Goal: Task Accomplishment & Management: Manage account settings

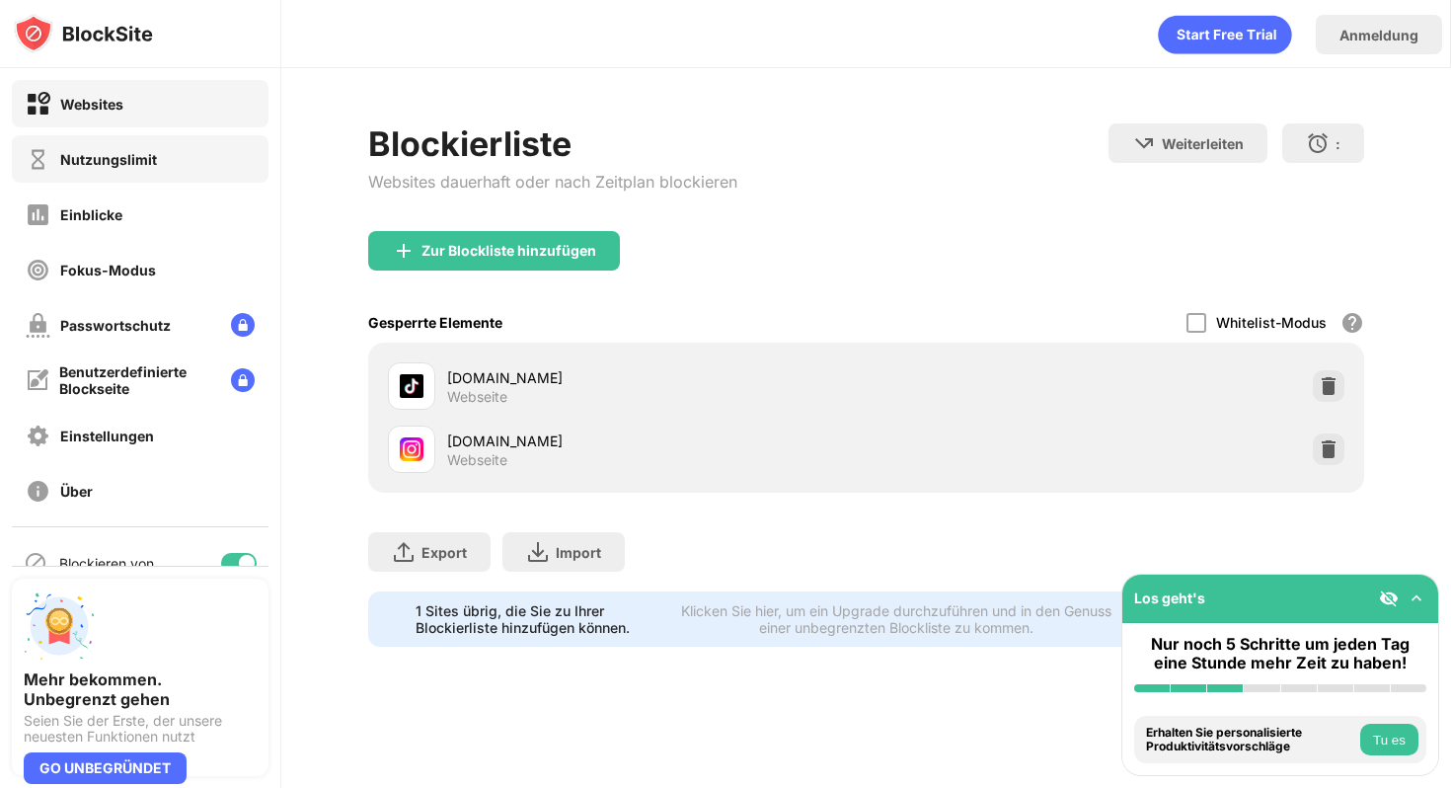
click at [159, 174] on div "Nutzungslimit" at bounding box center [140, 158] width 257 height 47
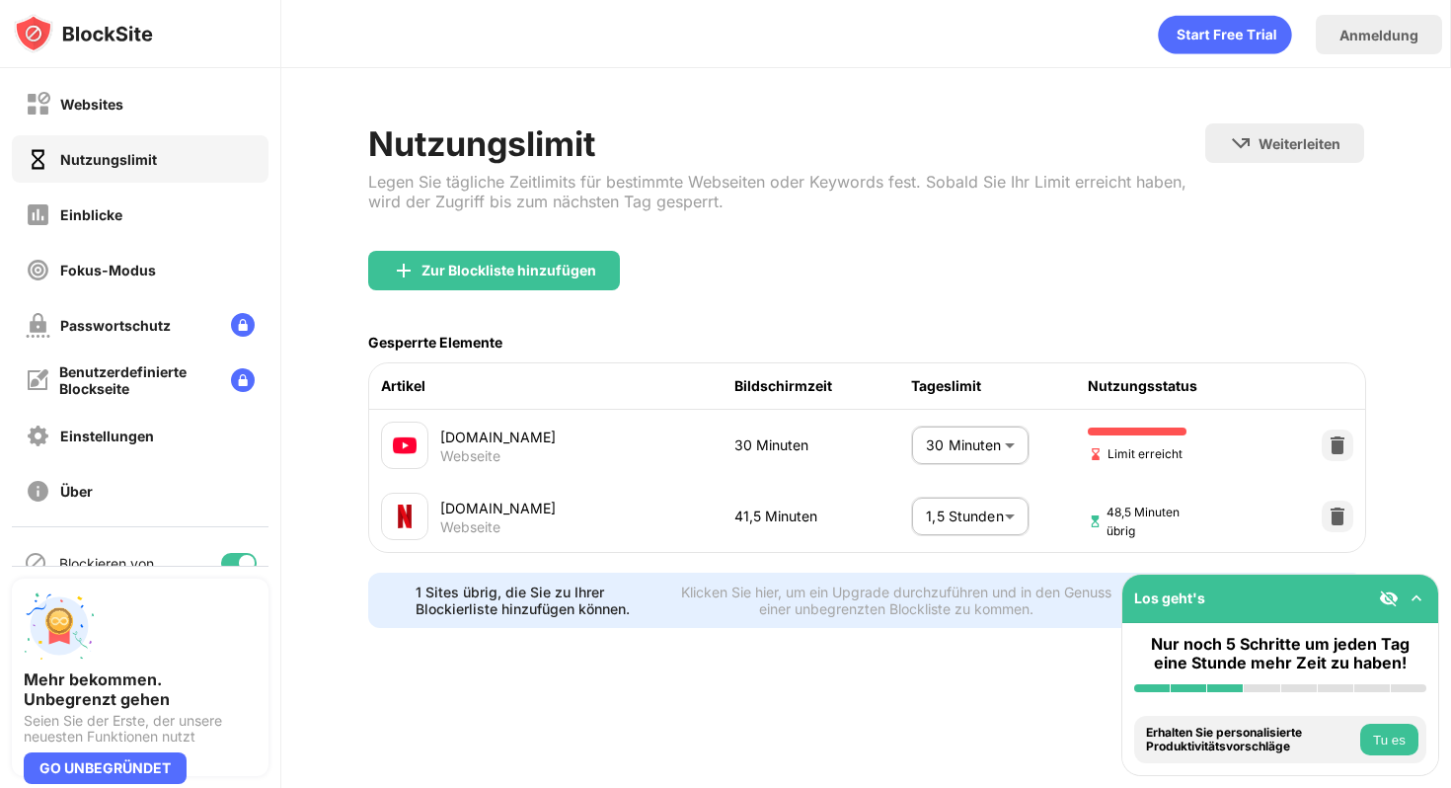
click at [990, 460] on body "Websites Nutzungslimit Einblicke Fokus-Modus Passwortschutz Benutzerdefinierte …" at bounding box center [725, 394] width 1451 height 788
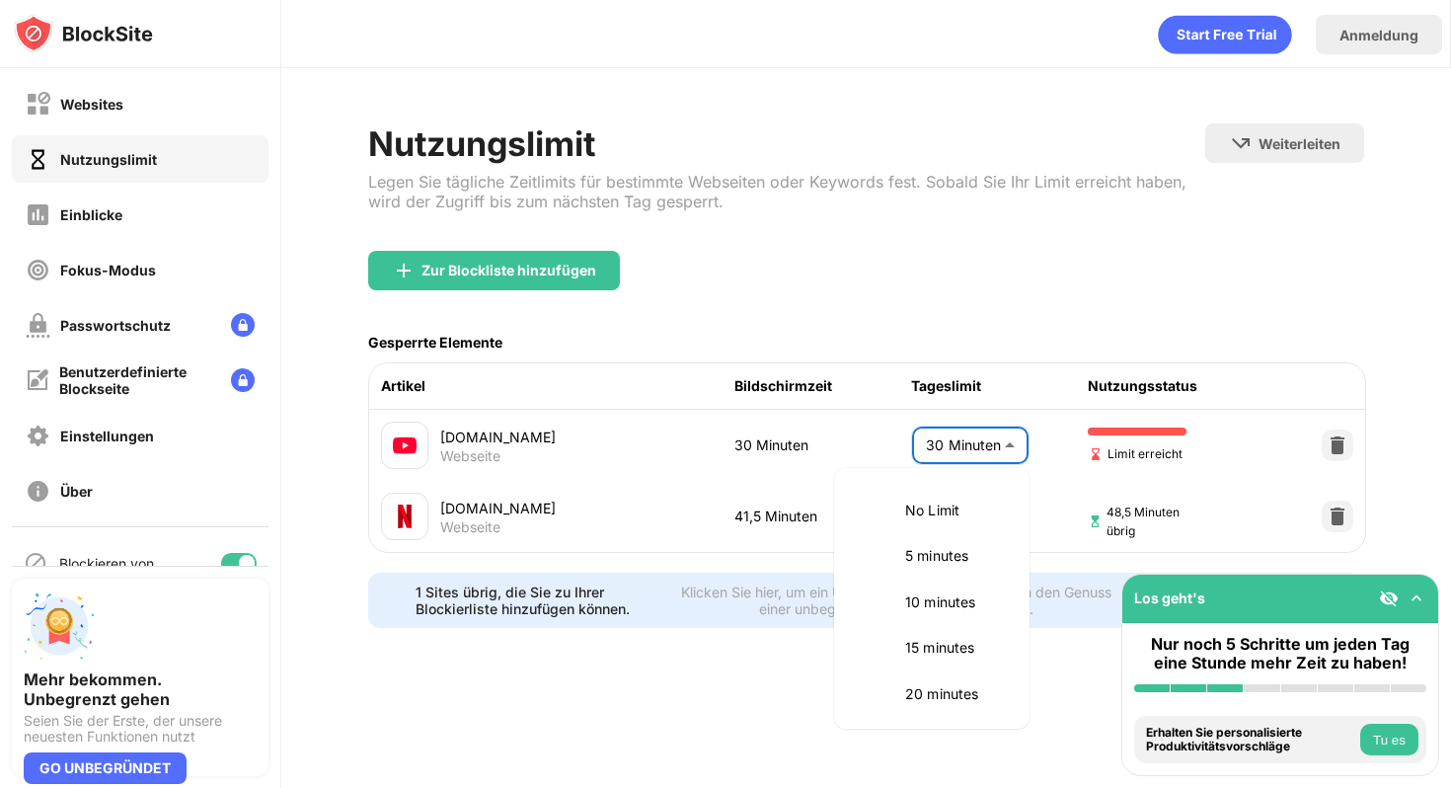
scroll to position [187, 0]
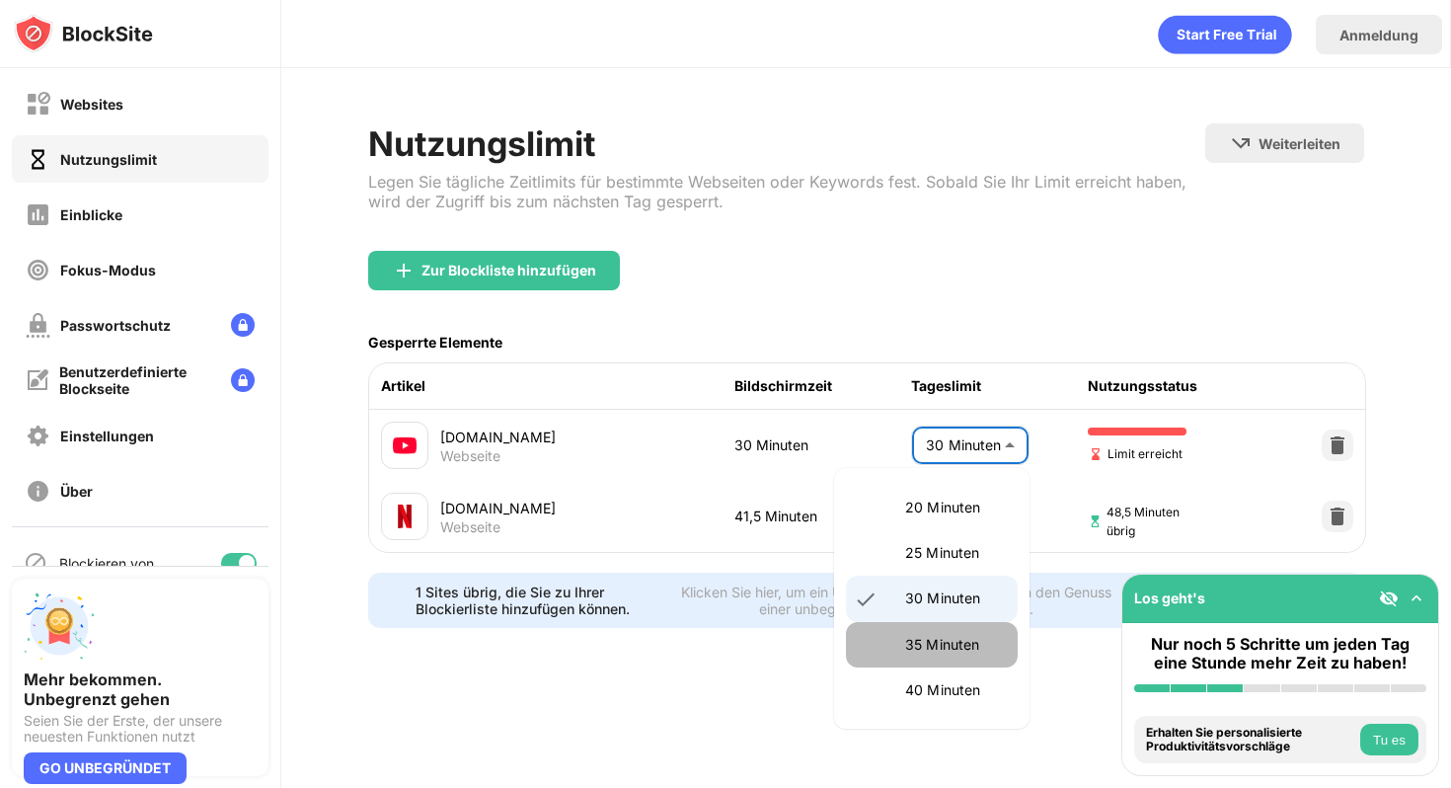
click at [958, 640] on font "35 Minuten" at bounding box center [942, 644] width 75 height 17
type input "**"
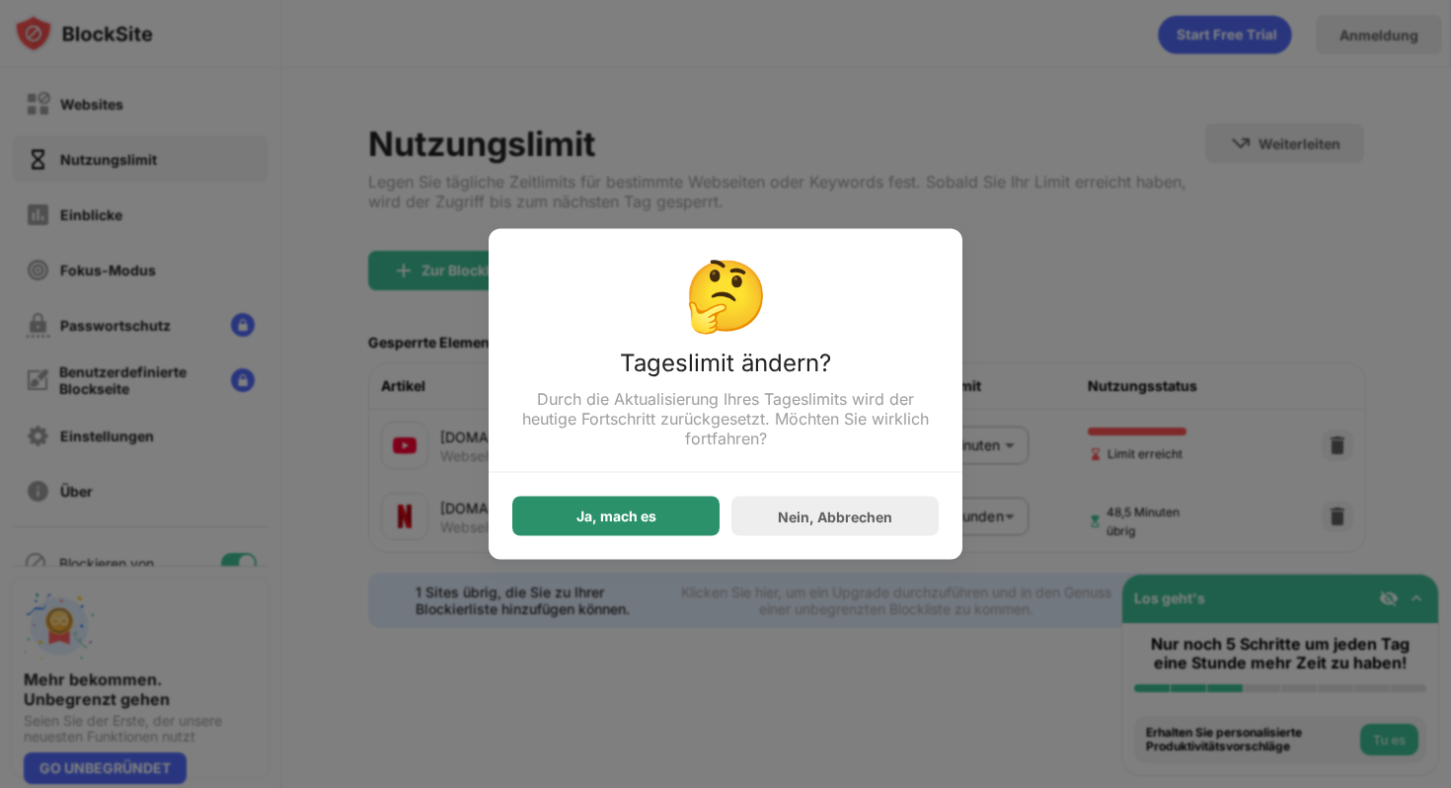
click at [687, 531] on div "Ja, mach es" at bounding box center [615, 516] width 207 height 39
